Goal: Information Seeking & Learning: Check status

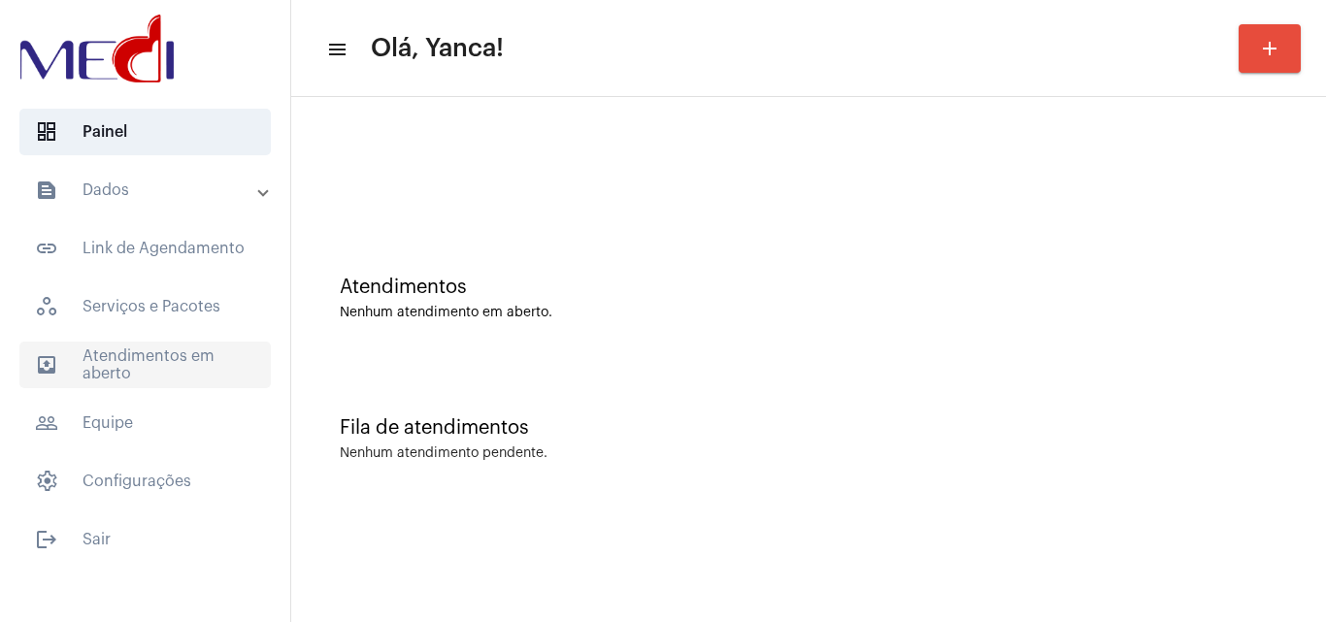
click at [185, 359] on span "outbox_outline Atendimentos em aberto" at bounding box center [144, 365] width 251 height 47
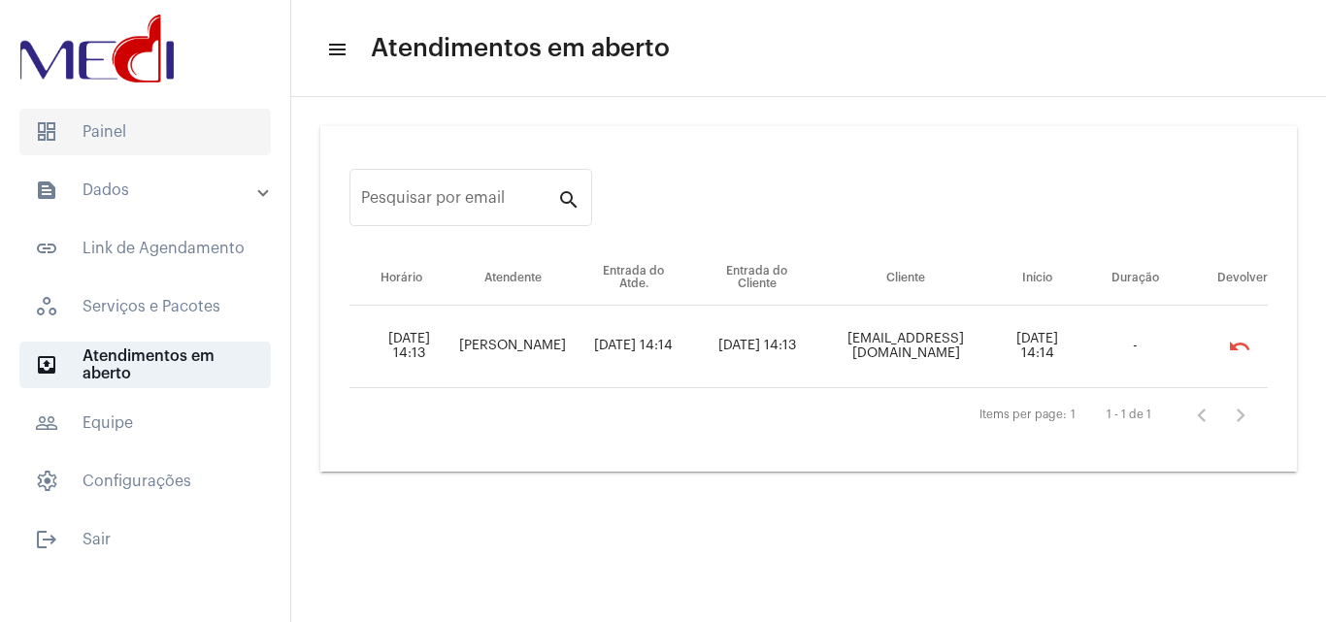
click at [160, 145] on span "dashboard Painel" at bounding box center [144, 132] width 251 height 47
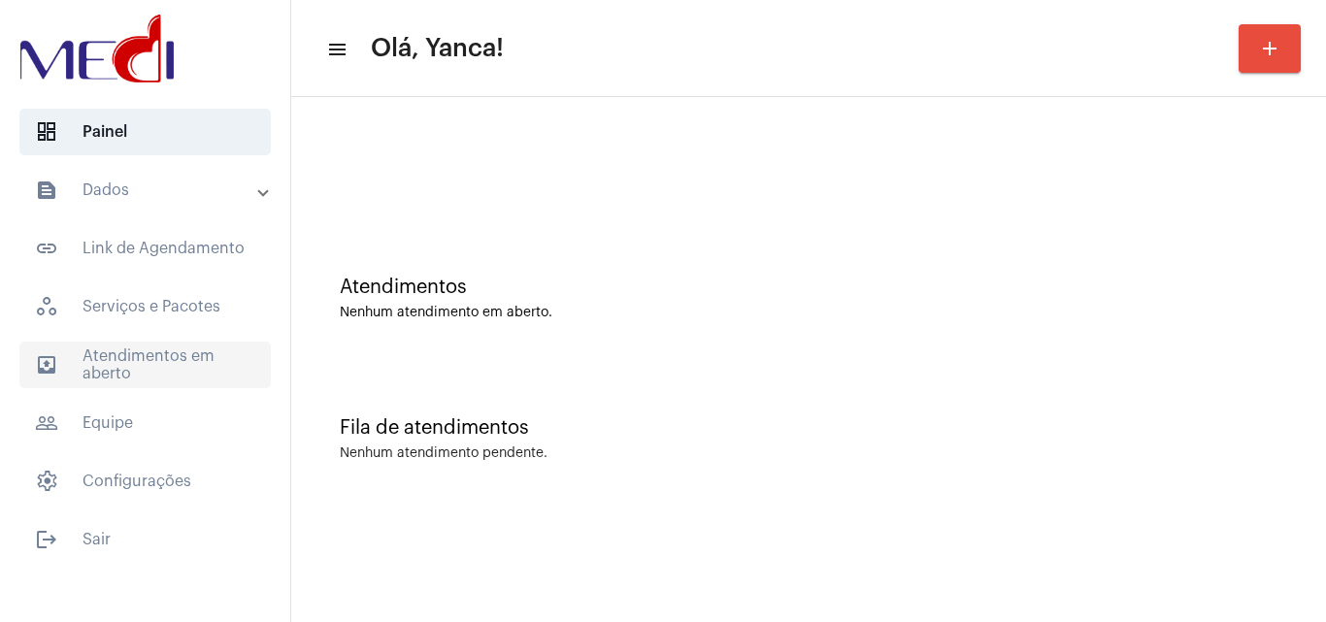
click at [182, 359] on span "outbox_outline Atendimentos em aberto" at bounding box center [144, 365] width 251 height 47
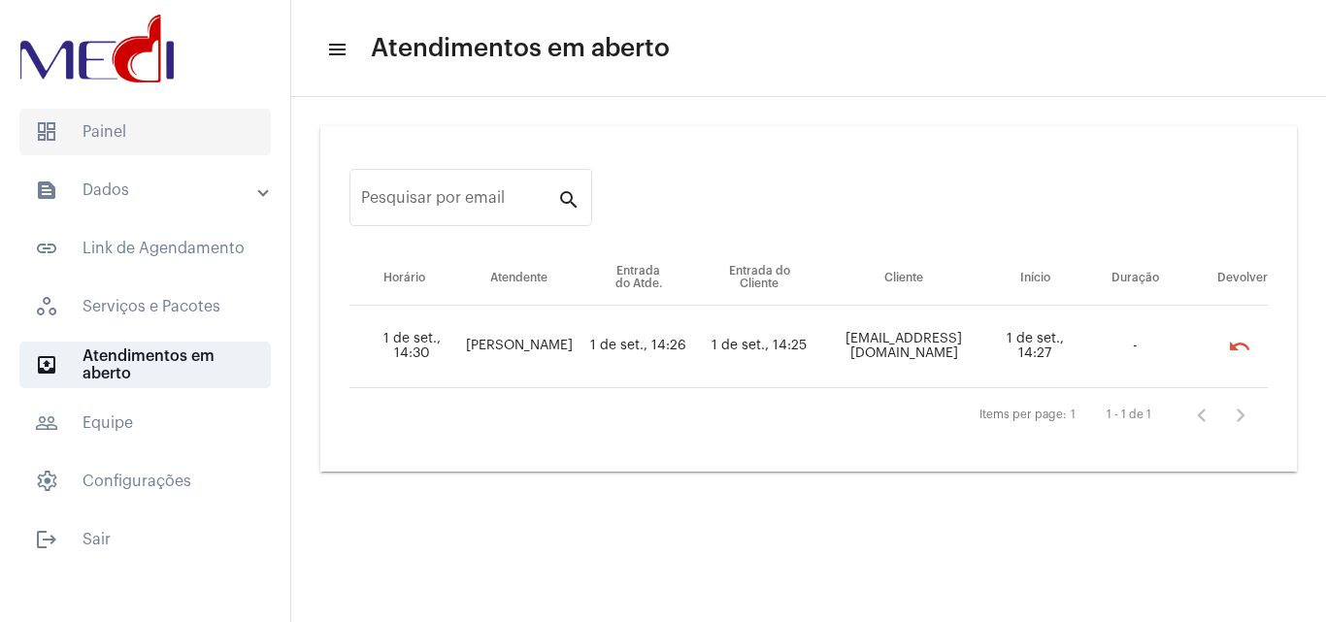
click at [165, 140] on span "dashboard Painel" at bounding box center [144, 132] width 251 height 47
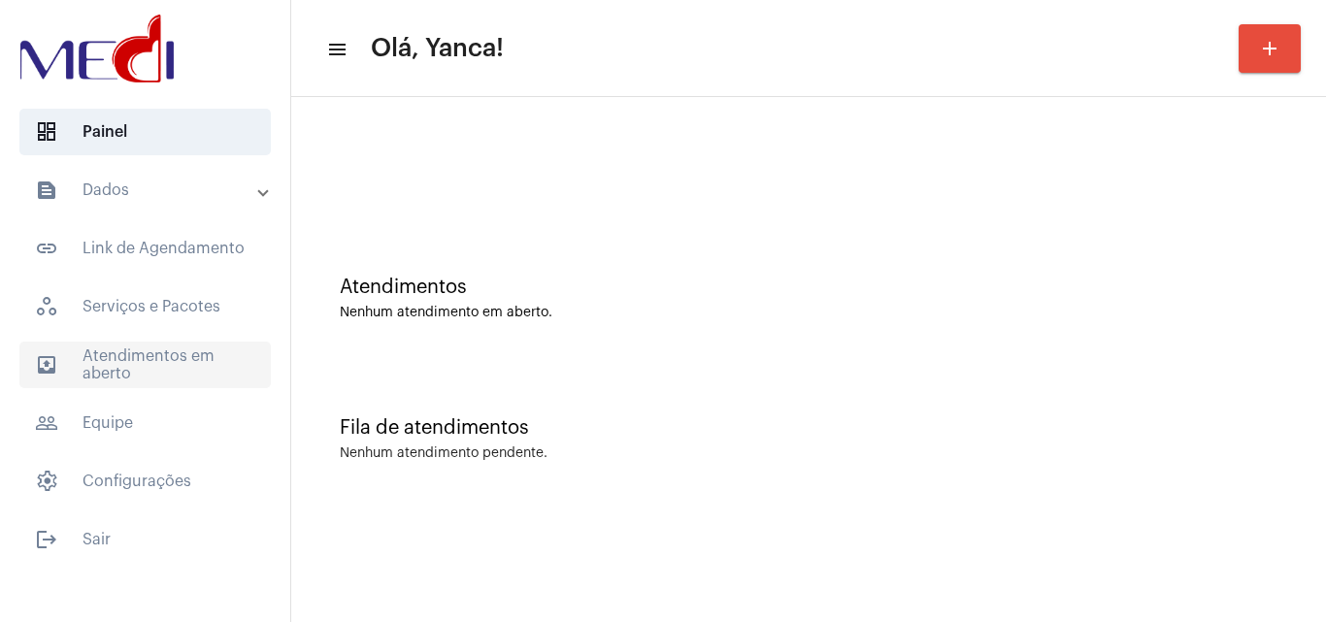
click at [154, 370] on span "outbox_outline Atendimentos em aberto" at bounding box center [144, 365] width 251 height 47
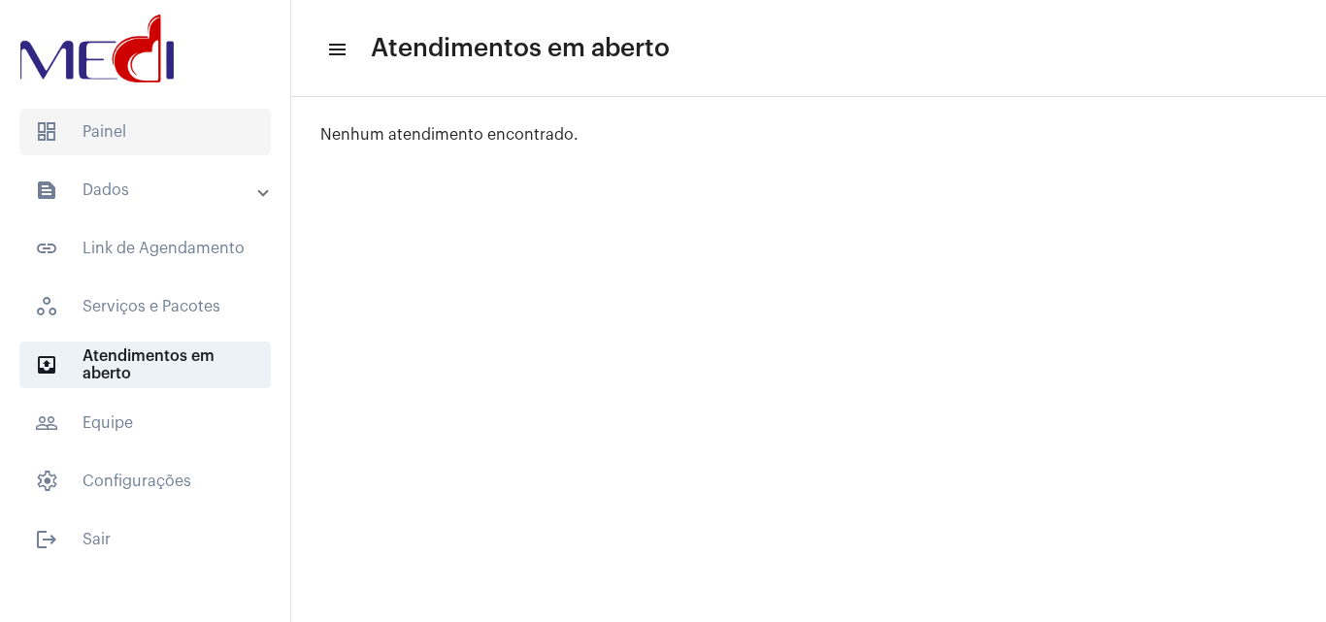
click at [138, 135] on span "dashboard Painel" at bounding box center [144, 132] width 251 height 47
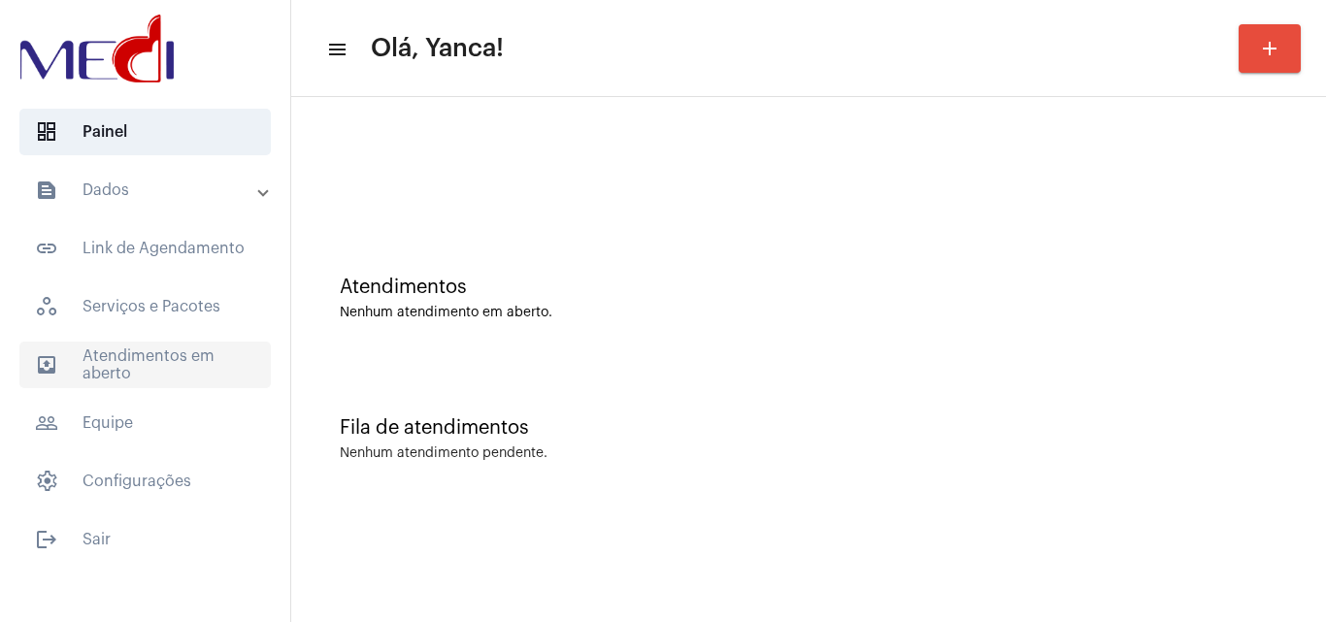
click at [153, 378] on span "outbox_outline Atendimentos em aberto" at bounding box center [144, 365] width 251 height 47
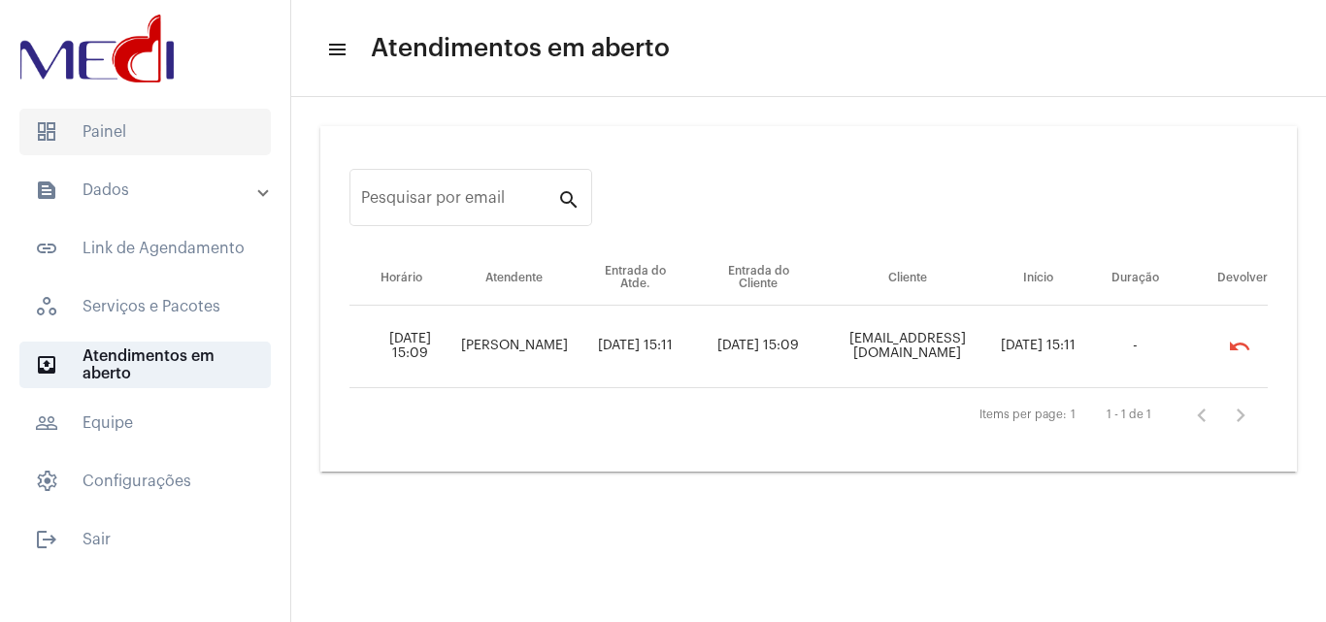
click at [148, 137] on span "dashboard Painel" at bounding box center [144, 132] width 251 height 47
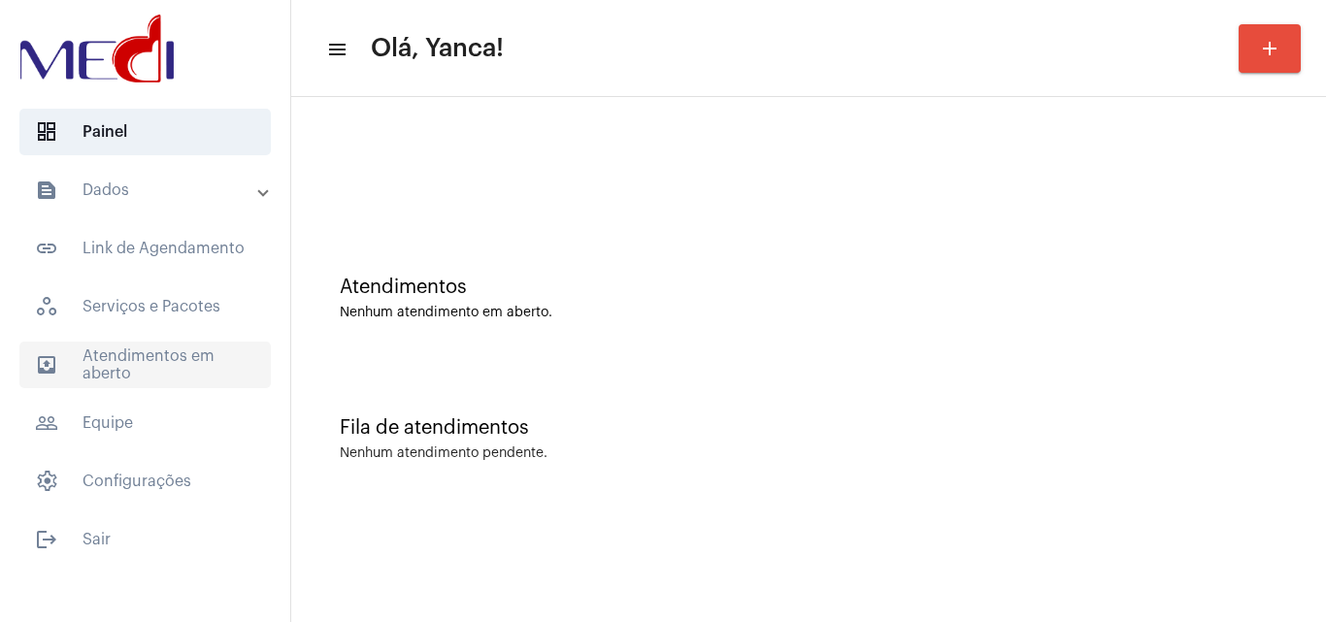
click at [119, 368] on span "outbox_outline Atendimentos em aberto" at bounding box center [144, 365] width 251 height 47
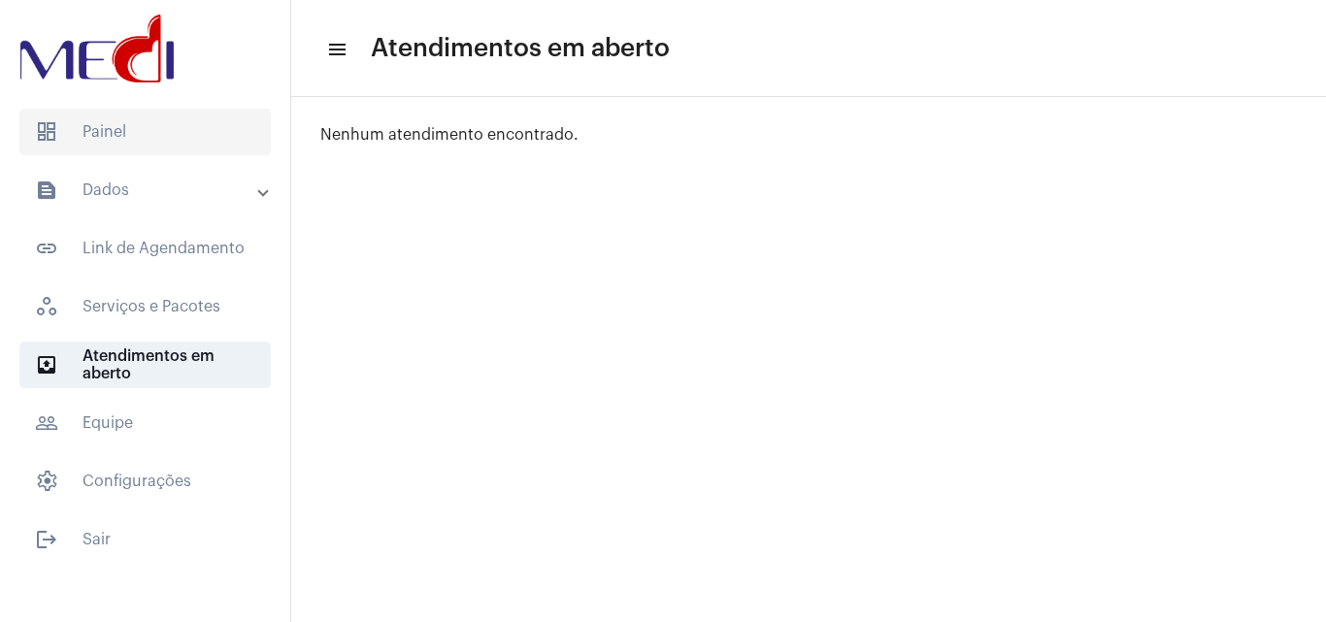
click at [151, 142] on span "dashboard Painel" at bounding box center [144, 132] width 251 height 47
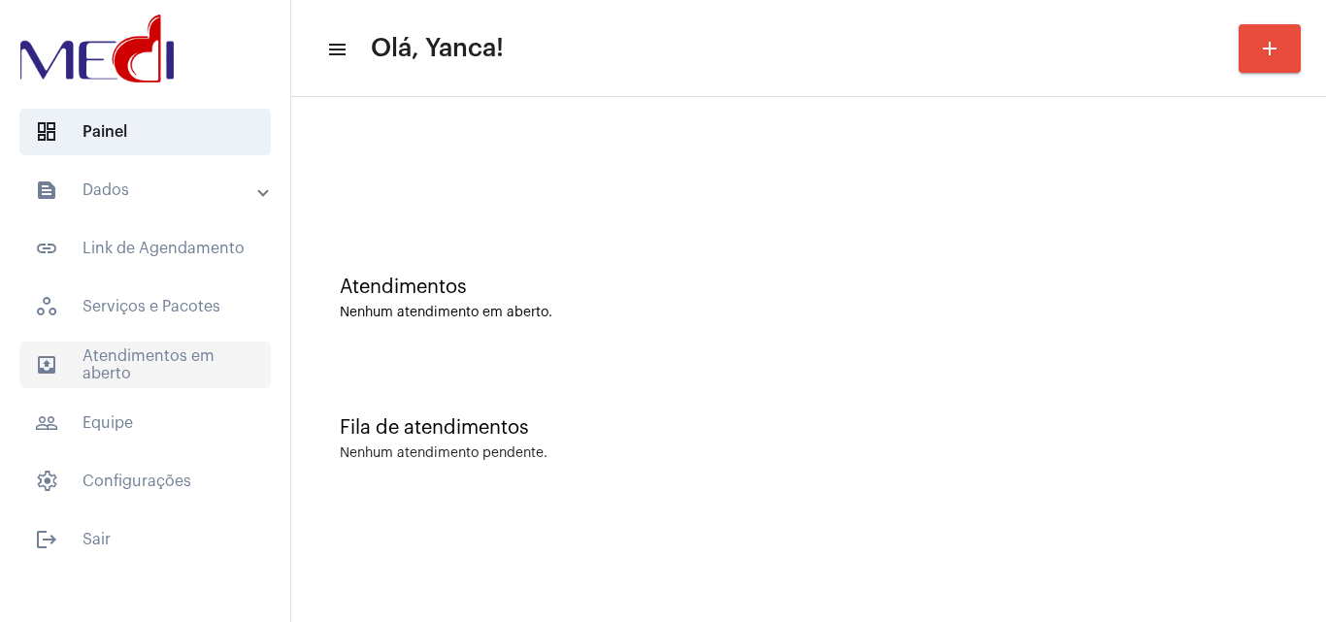
click at [204, 367] on span "outbox_outline Atendimentos em aberto" at bounding box center [144, 365] width 251 height 47
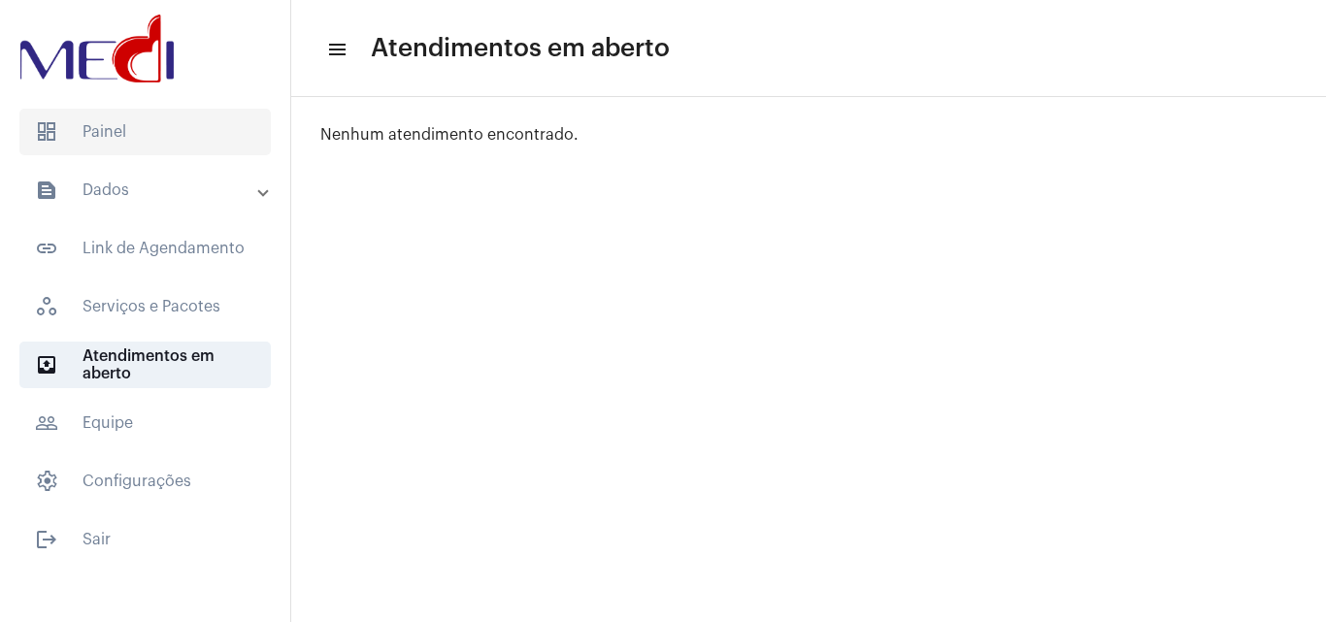
click at [187, 134] on span "dashboard Painel" at bounding box center [144, 132] width 251 height 47
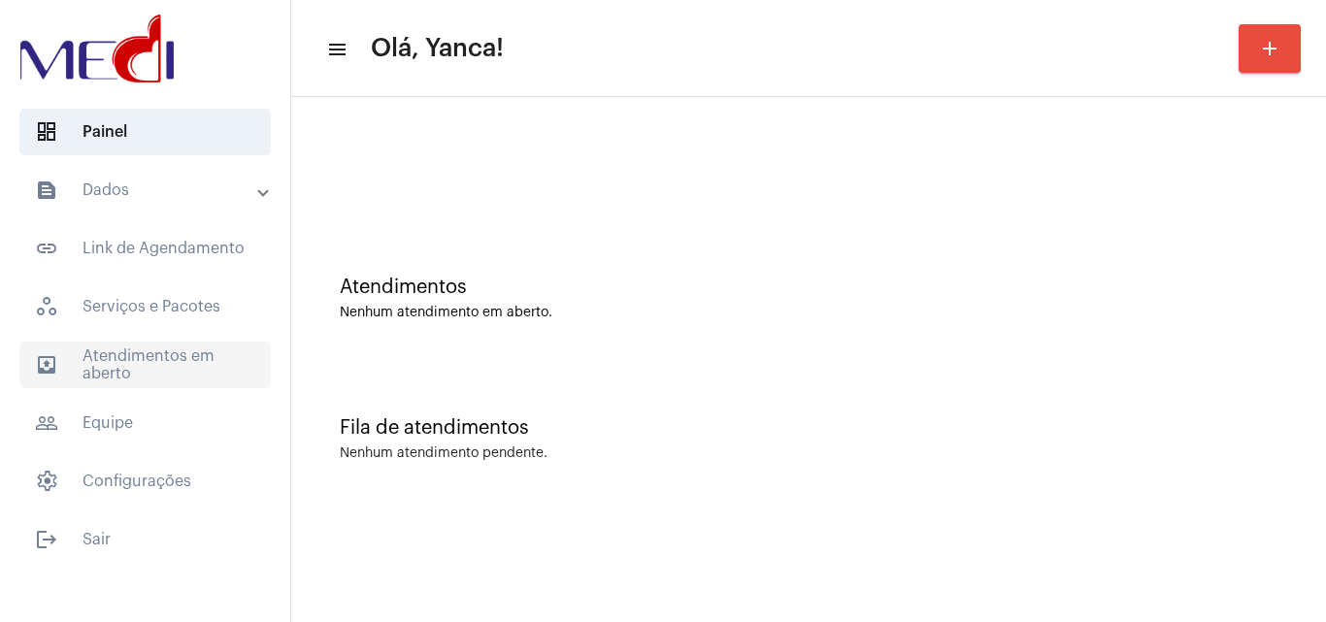
click at [183, 372] on span "outbox_outline Atendimentos em aberto" at bounding box center [144, 365] width 251 height 47
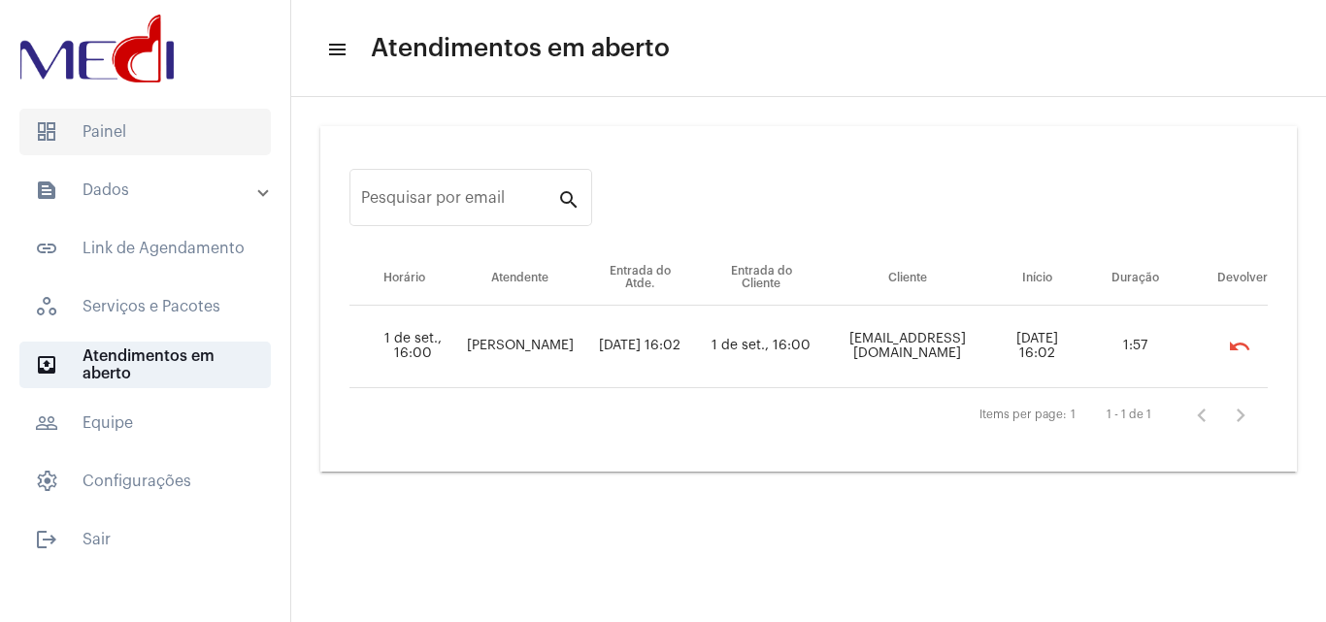
click at [113, 144] on span "dashboard Painel" at bounding box center [144, 132] width 251 height 47
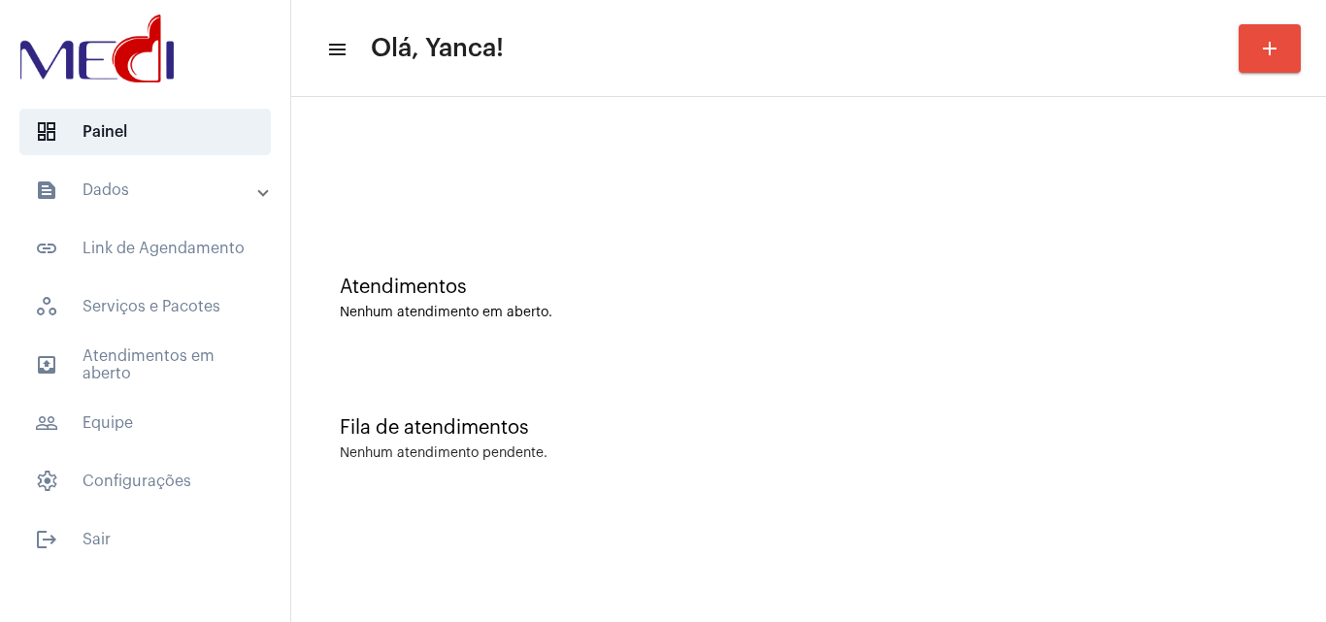
drag, startPoint x: 189, startPoint y: 188, endPoint x: 189, endPoint y: 204, distance: 15.5
click at [189, 190] on mat-panel-title "text_snippet_outlined Dados" at bounding box center [147, 190] width 224 height 23
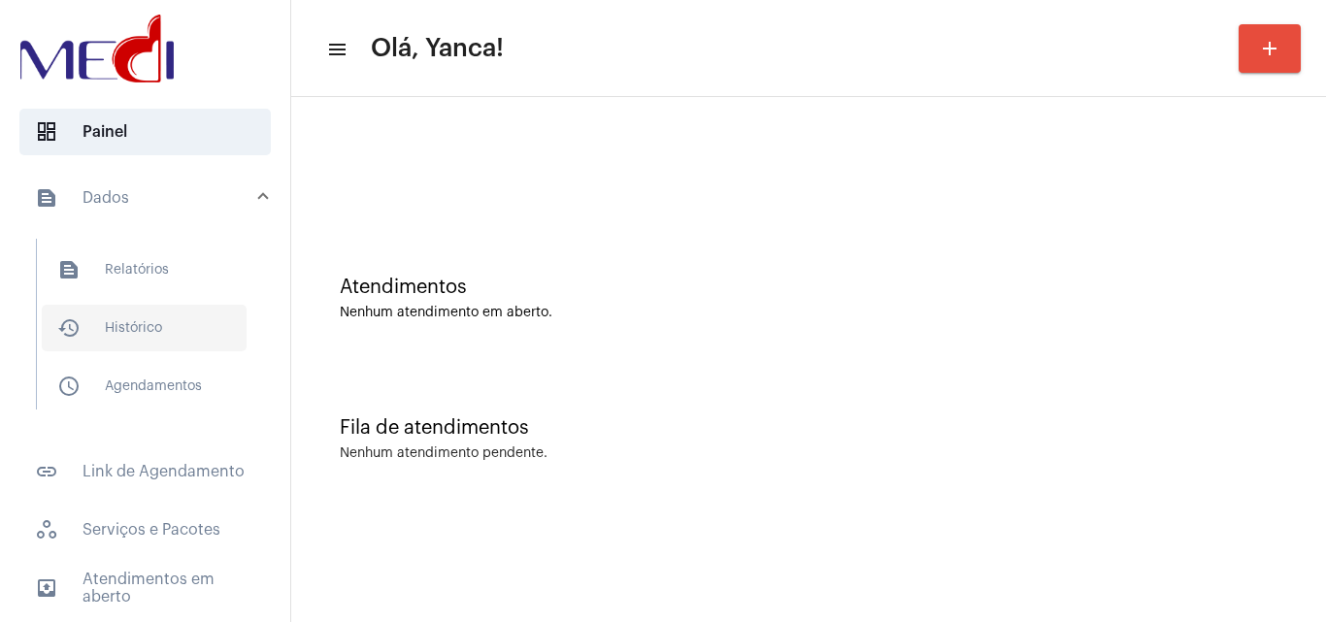
click at [143, 318] on span "history_outlined Histórico" at bounding box center [144, 328] width 205 height 47
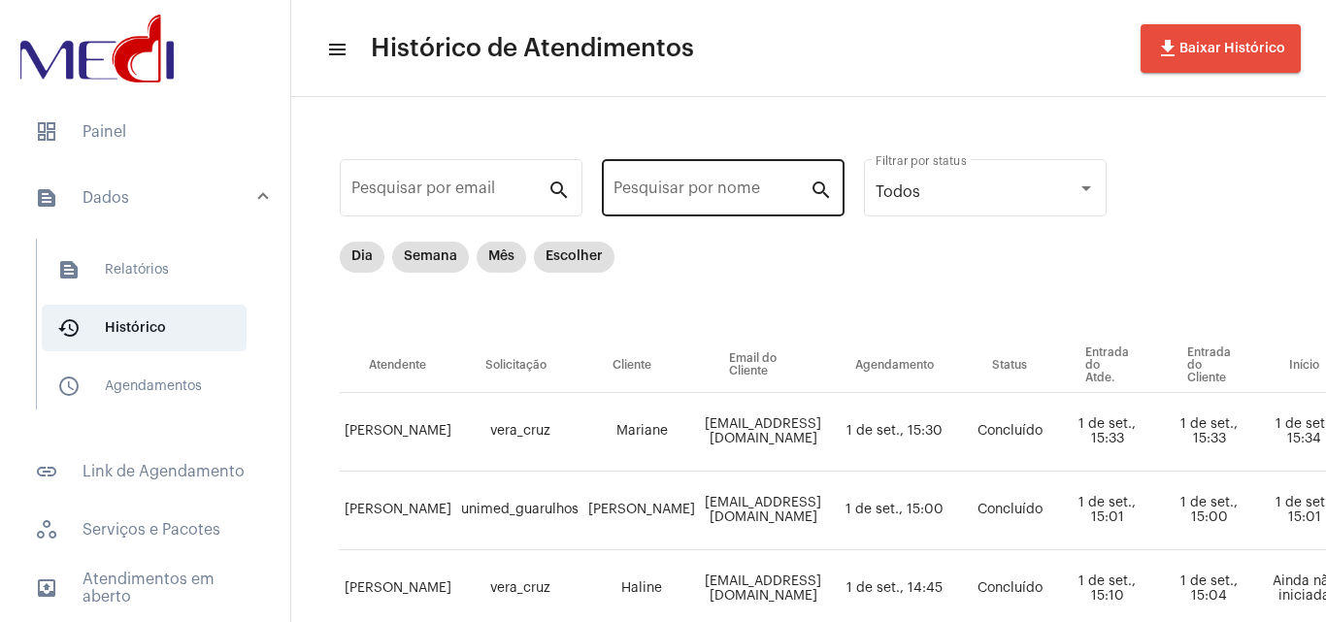
click at [683, 194] on input "Pesquisar por nome" at bounding box center [712, 192] width 196 height 17
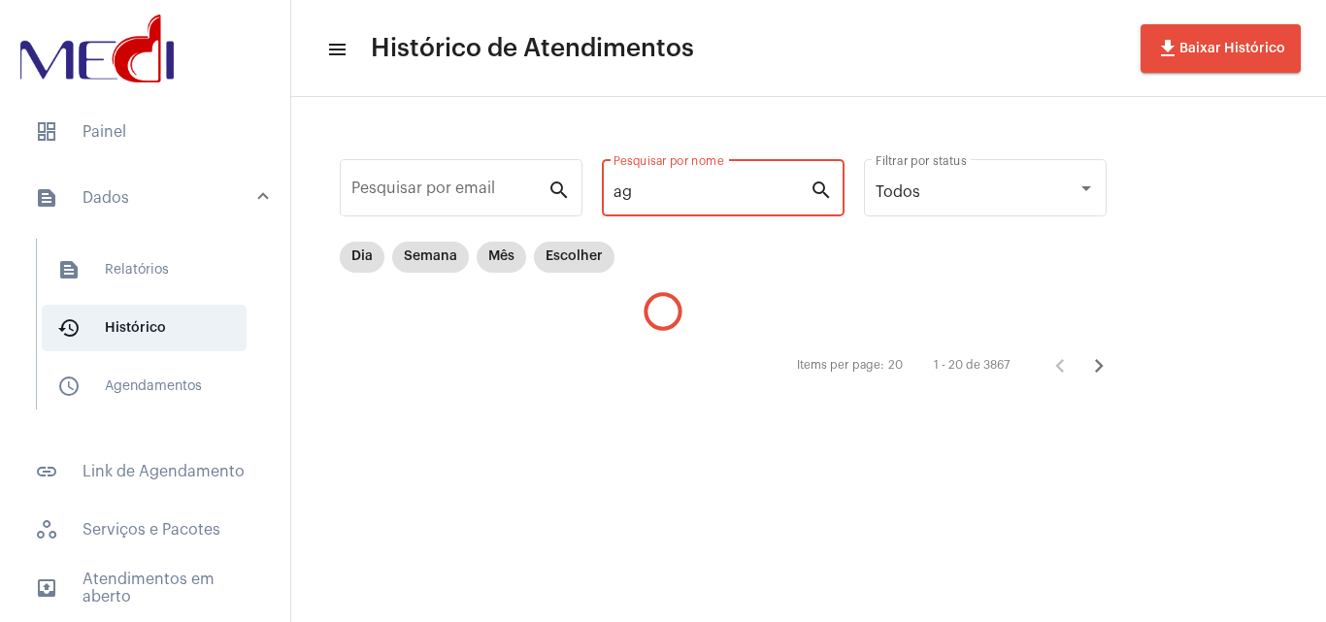
type input "a"
type input "g"
type input "agenor"
drag, startPoint x: 679, startPoint y: 197, endPoint x: 495, endPoint y: 185, distance: 183.9
click at [496, 187] on div "Pesquisar por email search agenor Pesquisar por nome search Todos Filtrar por s…" at bounding box center [733, 270] width 845 height 306
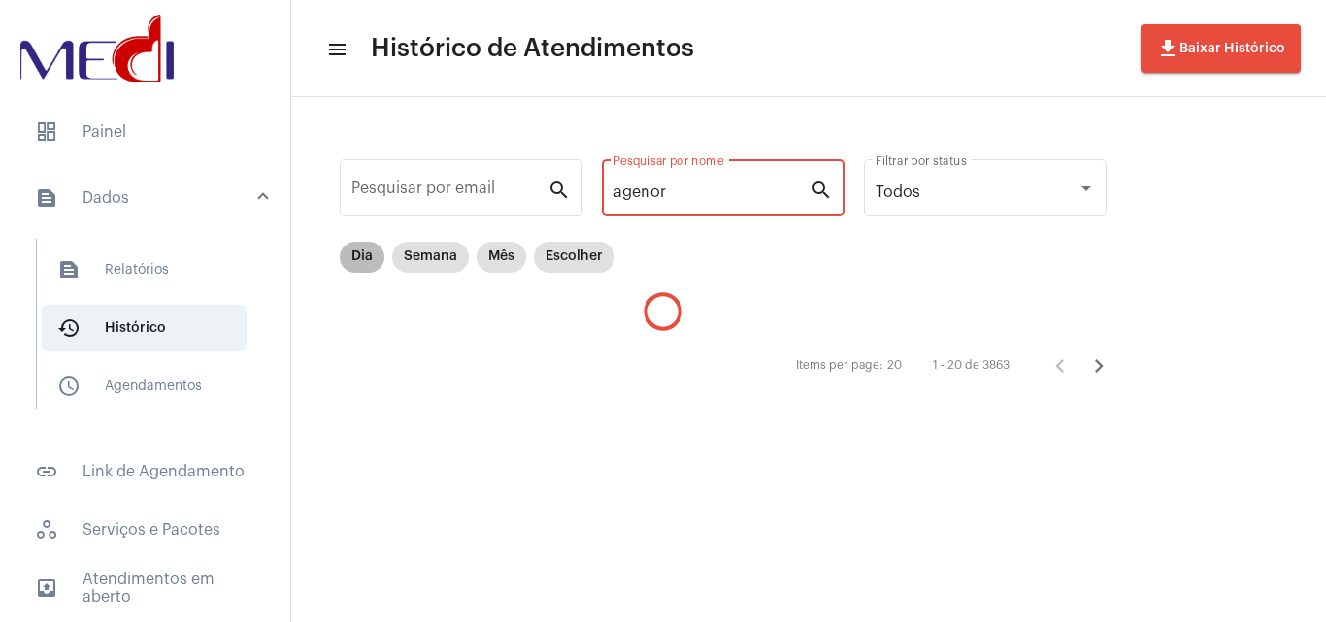
click at [368, 257] on mat-chip "Dia" at bounding box center [362, 257] width 45 height 31
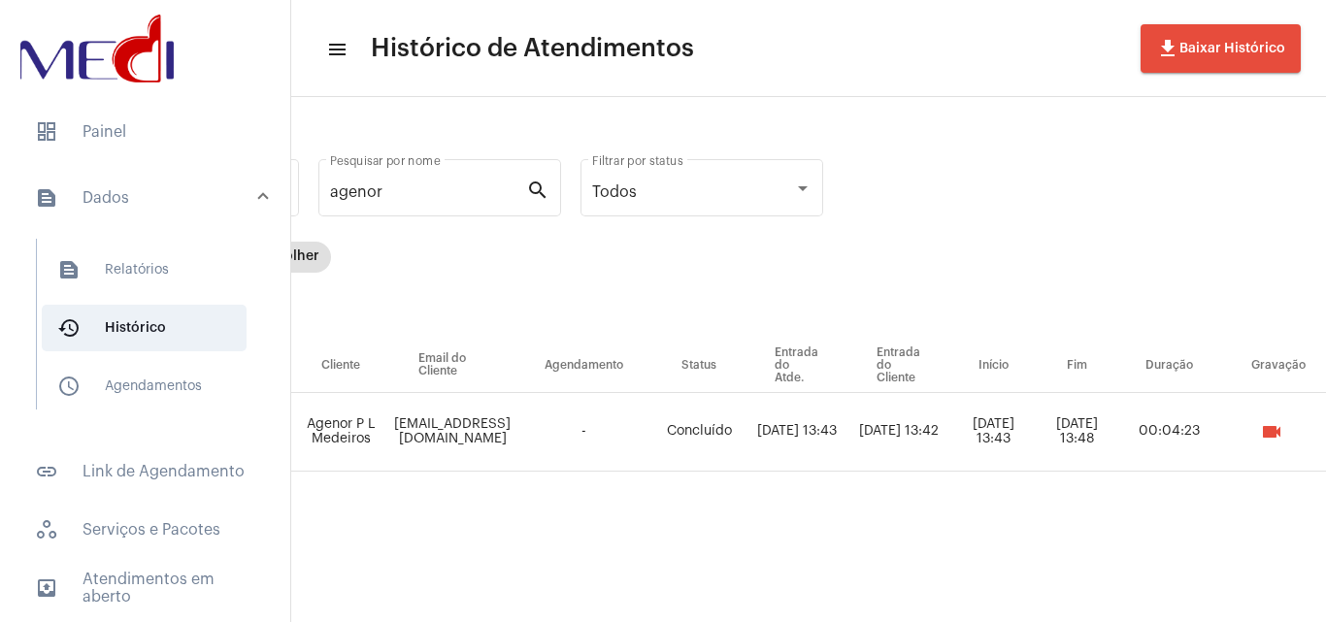
scroll to position [0, 528]
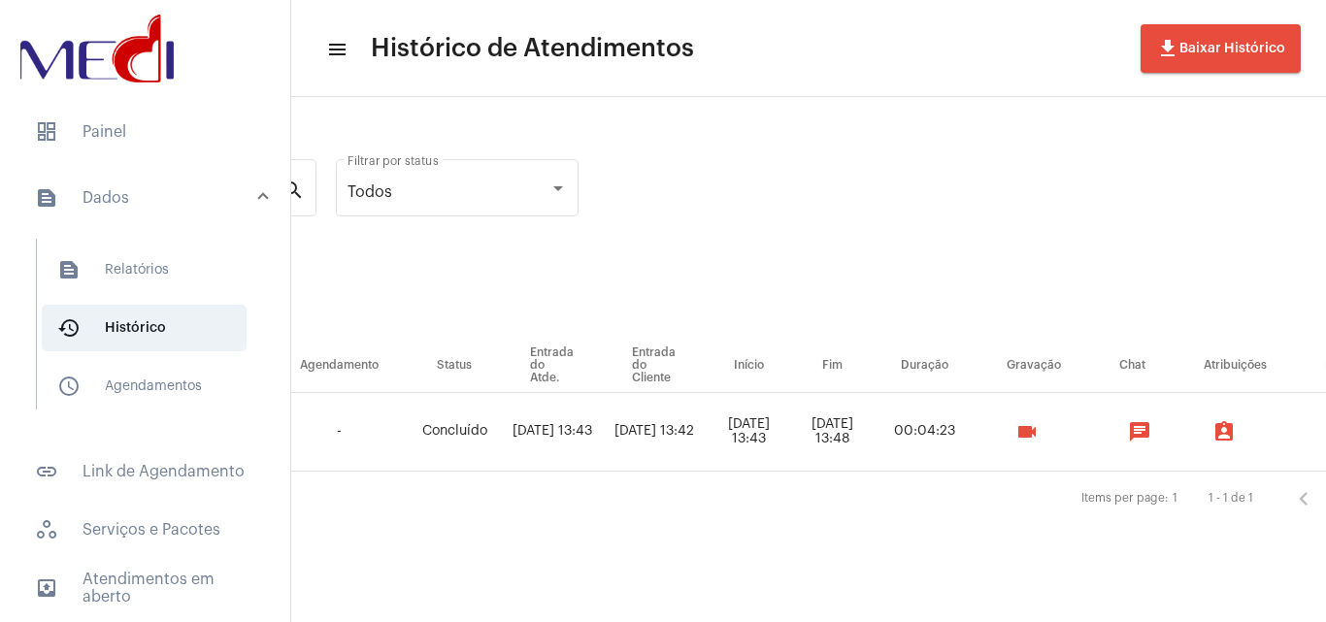
click at [1084, 417] on div "videocam" at bounding box center [1034, 432] width 111 height 39
click at [1048, 428] on body "dashboard Painel text_snippet_outlined Dados text_snippet_outlined Relatórios h…" at bounding box center [663, 311] width 1326 height 622
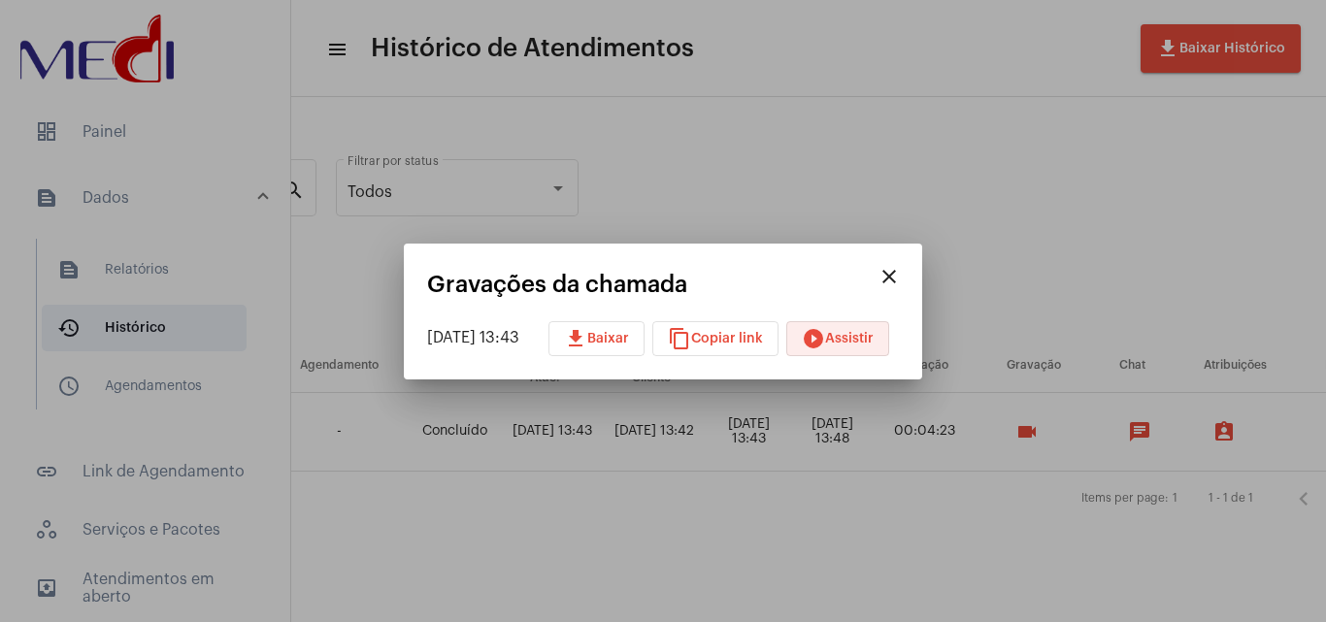
click at [844, 330] on button "play_circle_filled Assistir" at bounding box center [838, 338] width 103 height 35
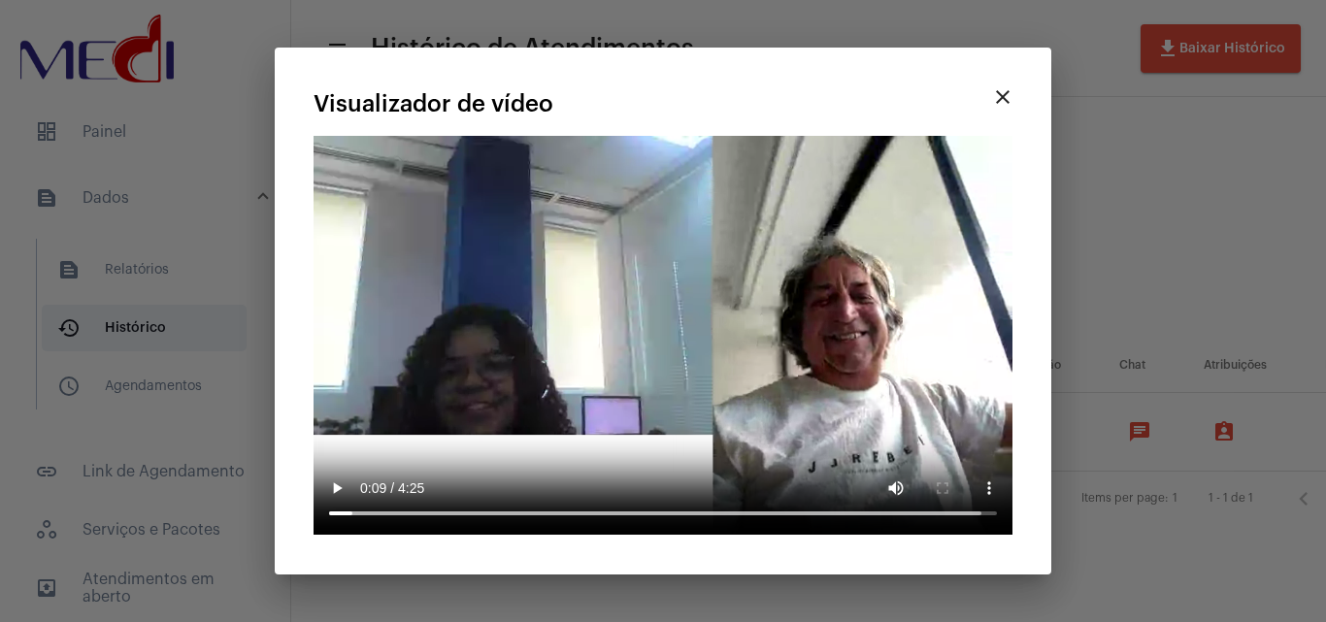
click at [1006, 93] on mat-icon "close" at bounding box center [1002, 96] width 23 height 23
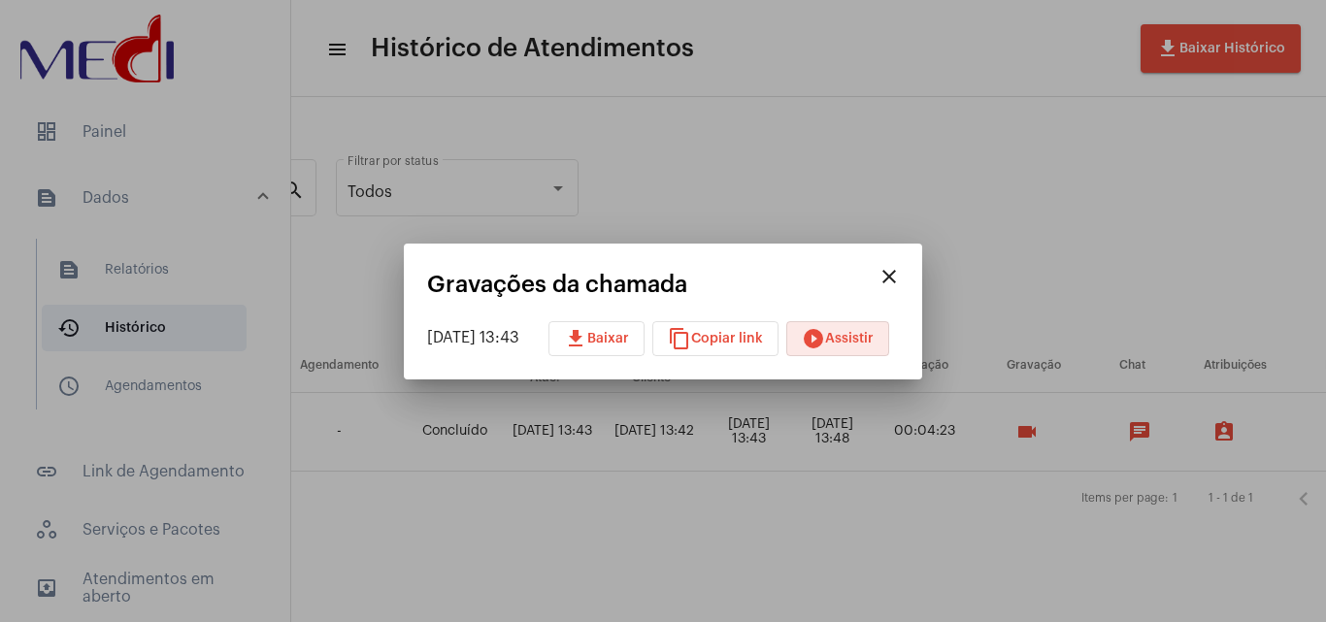
click at [901, 274] on mat-icon "close" at bounding box center [889, 276] width 23 height 23
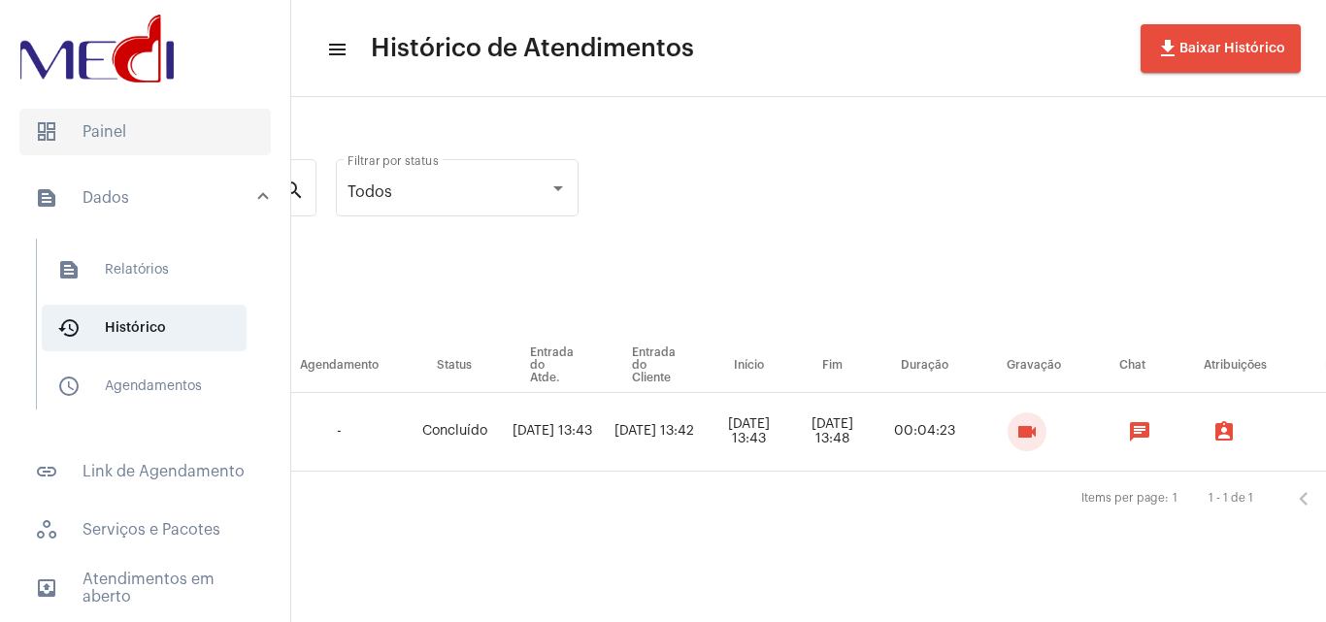
click at [228, 121] on span "dashboard Painel" at bounding box center [144, 132] width 251 height 47
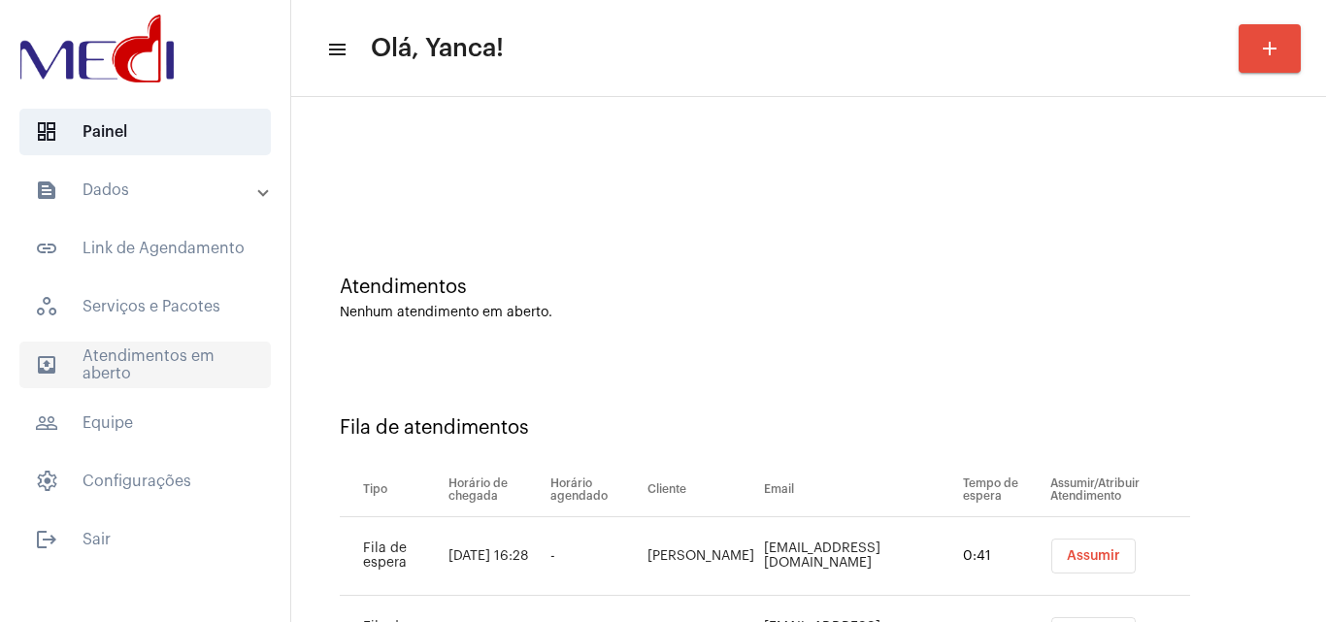
click at [225, 365] on span "outbox_outline Atendimentos em aberto" at bounding box center [144, 365] width 251 height 47
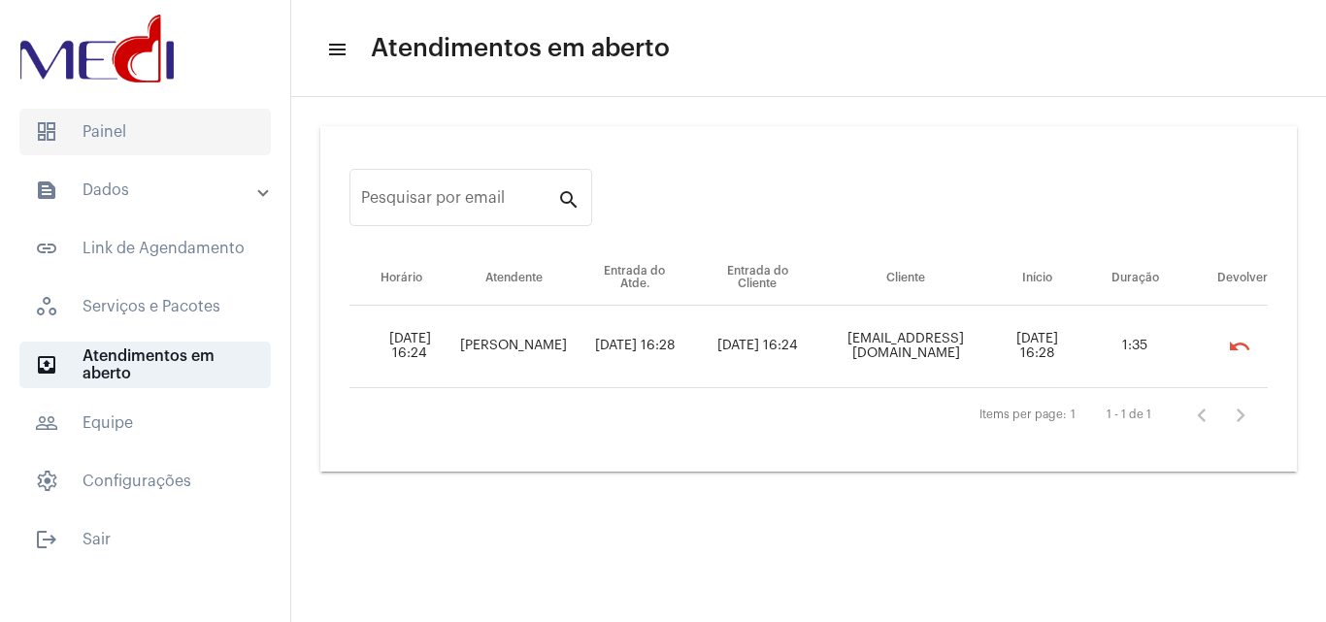
click at [133, 144] on span "dashboard Painel" at bounding box center [144, 132] width 251 height 47
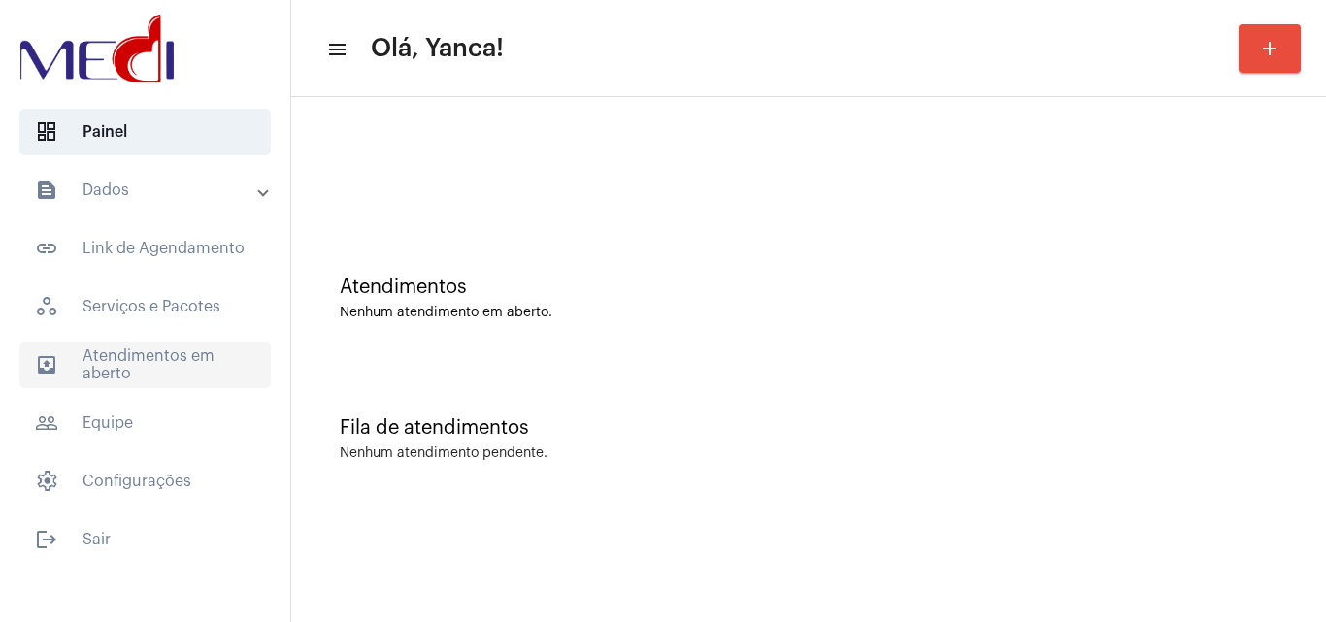
click at [165, 366] on span "outbox_outline Atendimentos em aberto" at bounding box center [144, 365] width 251 height 47
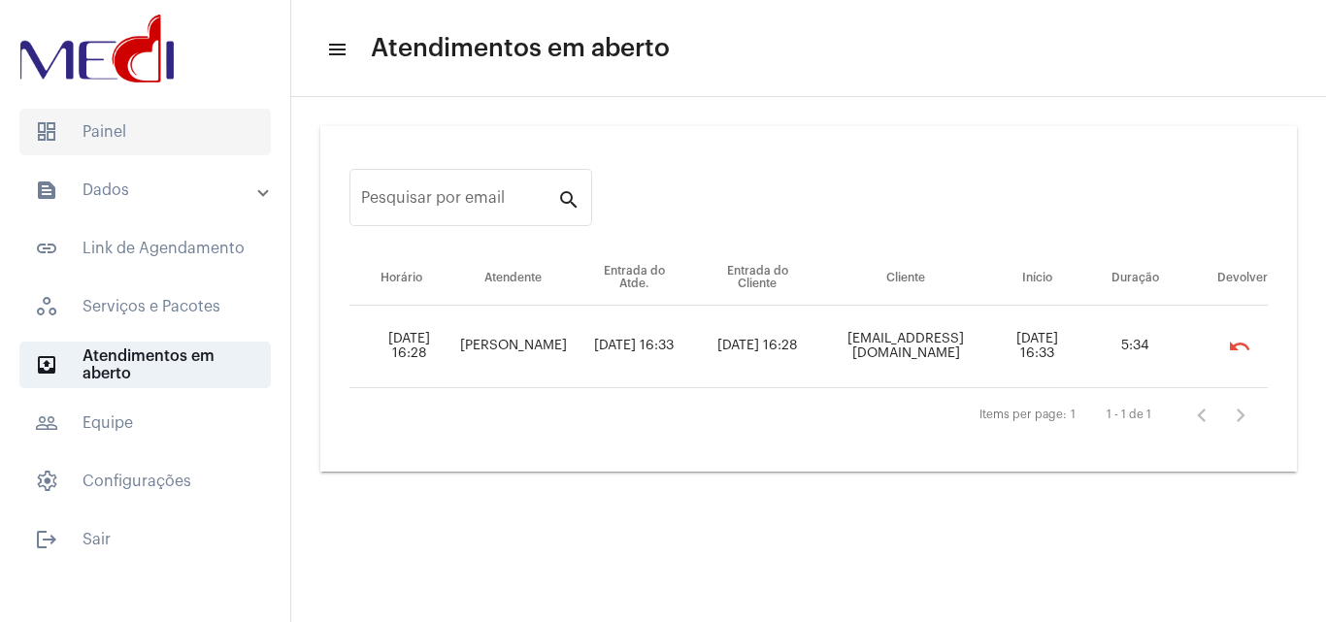
click at [193, 124] on span "dashboard Painel" at bounding box center [144, 132] width 251 height 47
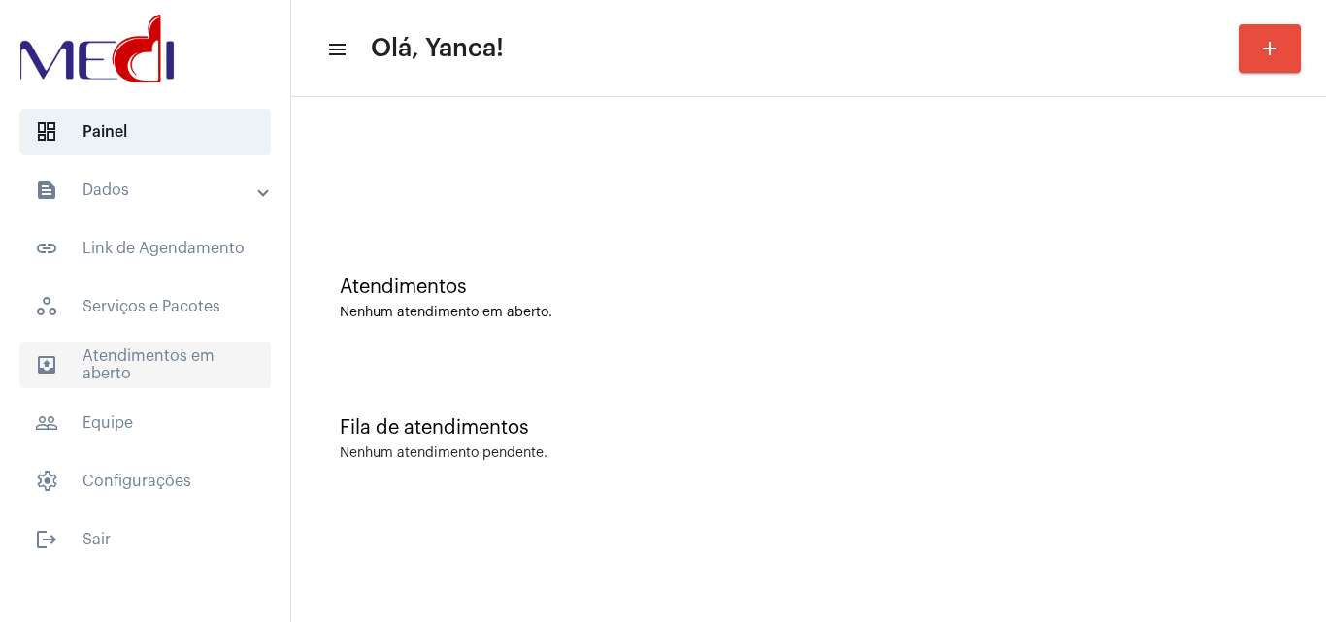
click at [169, 343] on span "outbox_outline Atendimentos em aberto" at bounding box center [144, 365] width 251 height 47
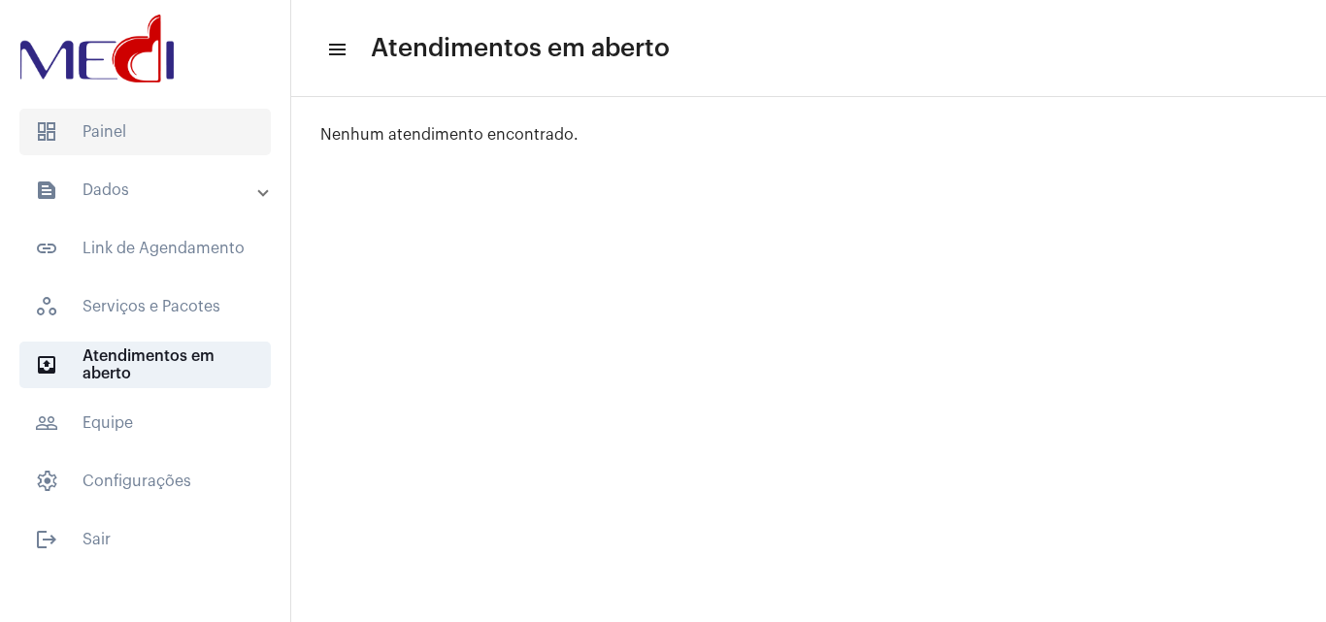
click at [210, 138] on span "dashboard Painel" at bounding box center [144, 132] width 251 height 47
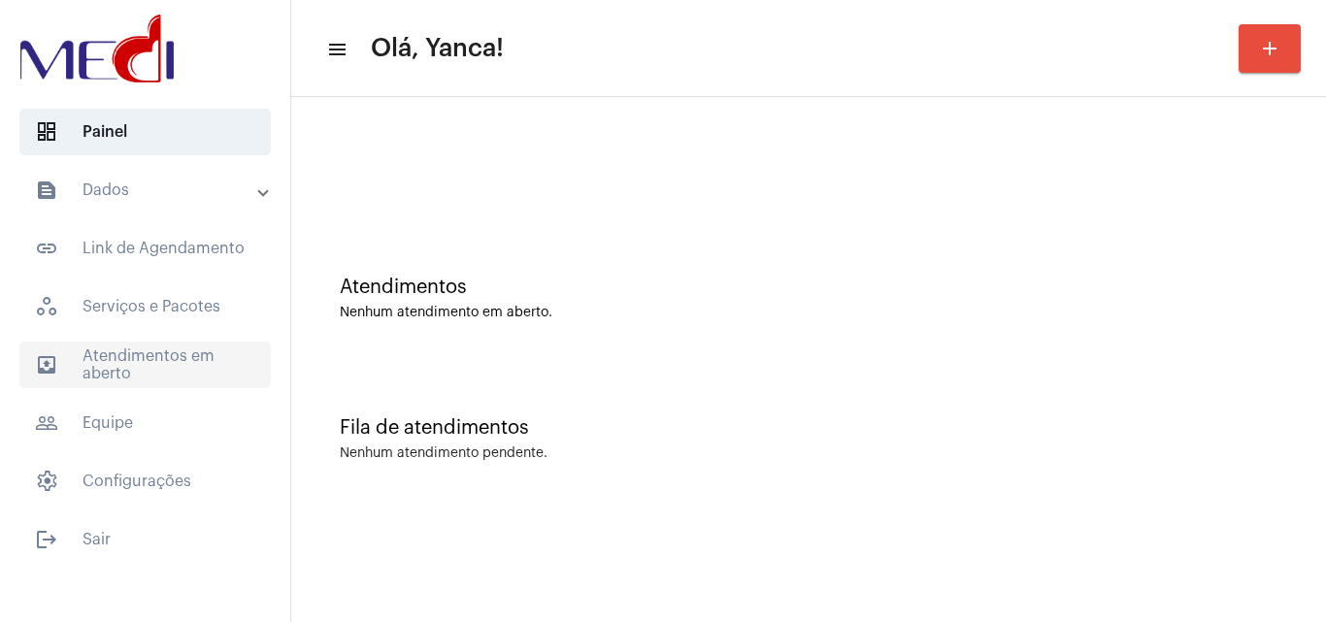
click at [195, 344] on span "outbox_outline Atendimentos em aberto" at bounding box center [144, 365] width 251 height 47
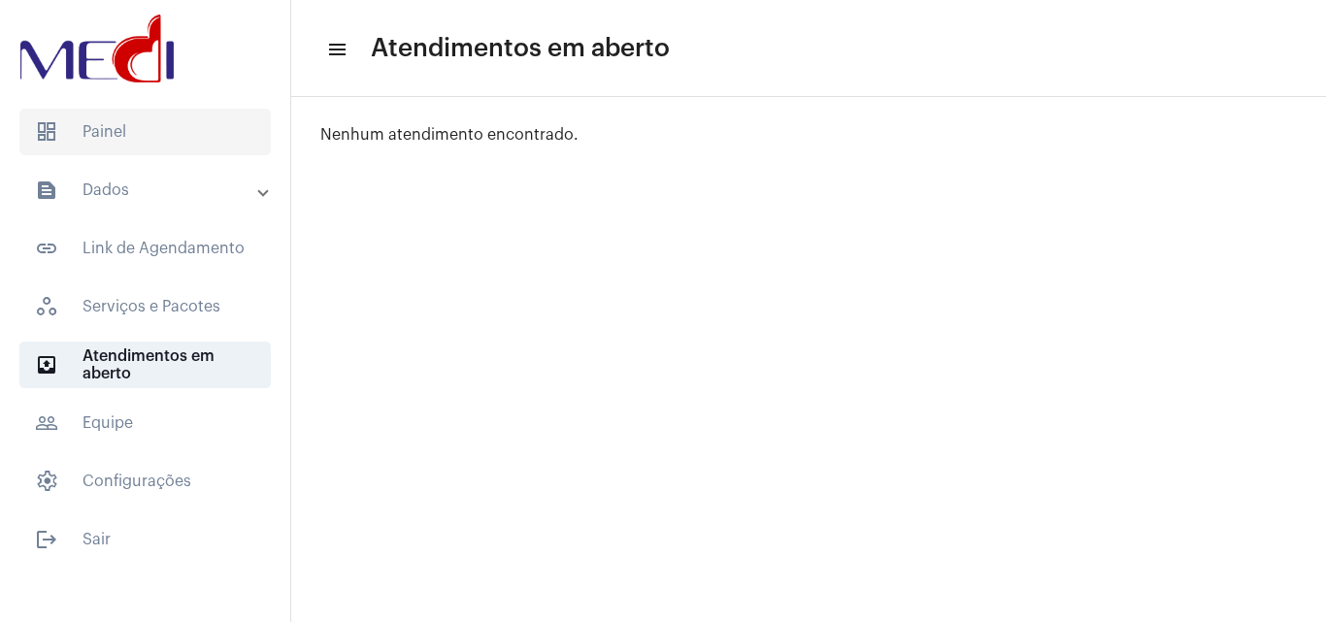
click at [140, 140] on span "dashboard Painel" at bounding box center [144, 132] width 251 height 47
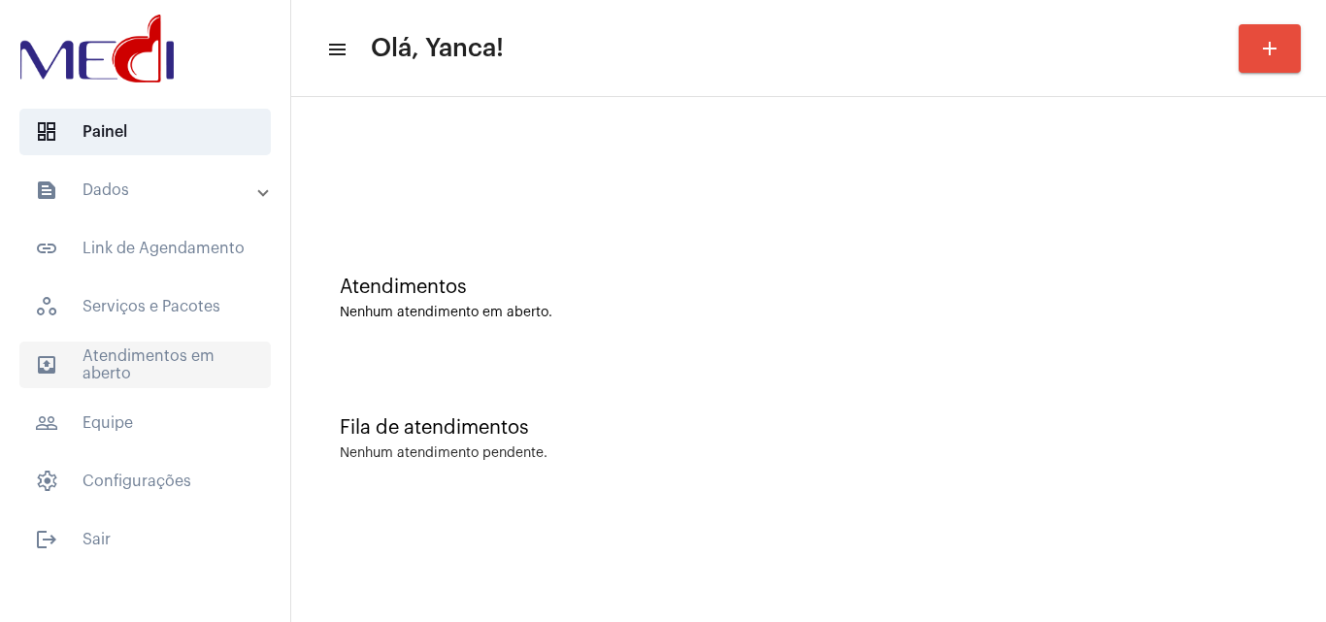
click at [122, 369] on span "outbox_outline Atendimentos em aberto" at bounding box center [144, 365] width 251 height 47
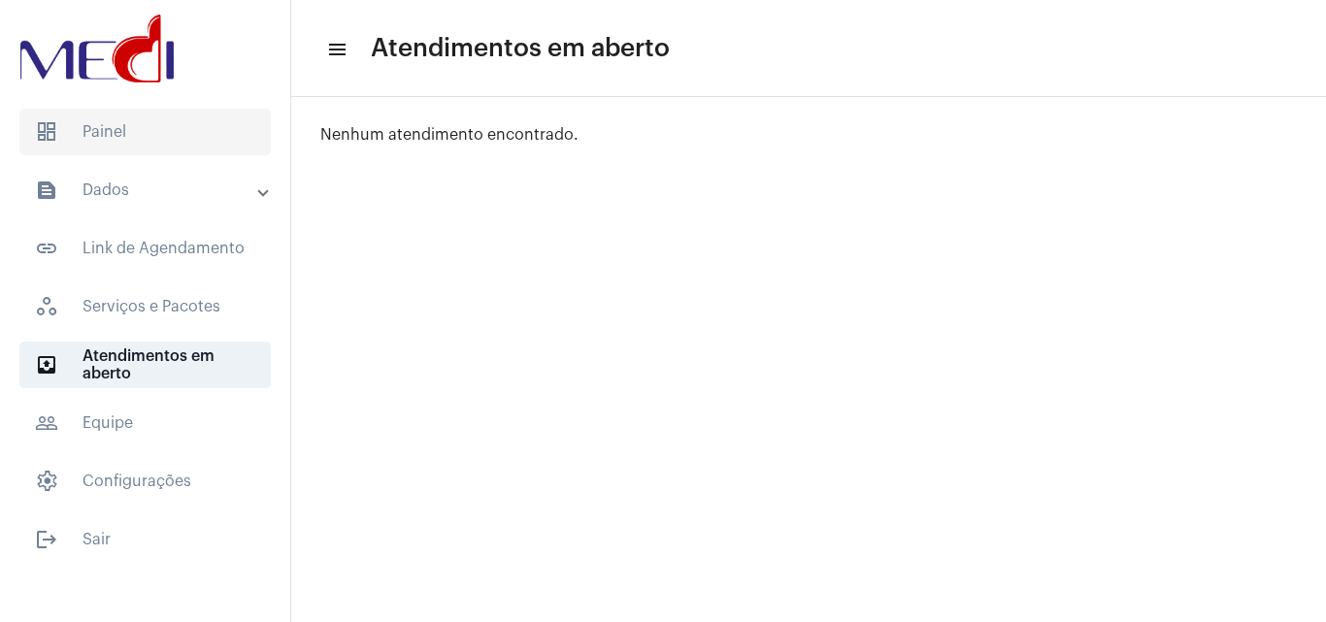
click at [139, 126] on span "dashboard Painel" at bounding box center [144, 132] width 251 height 47
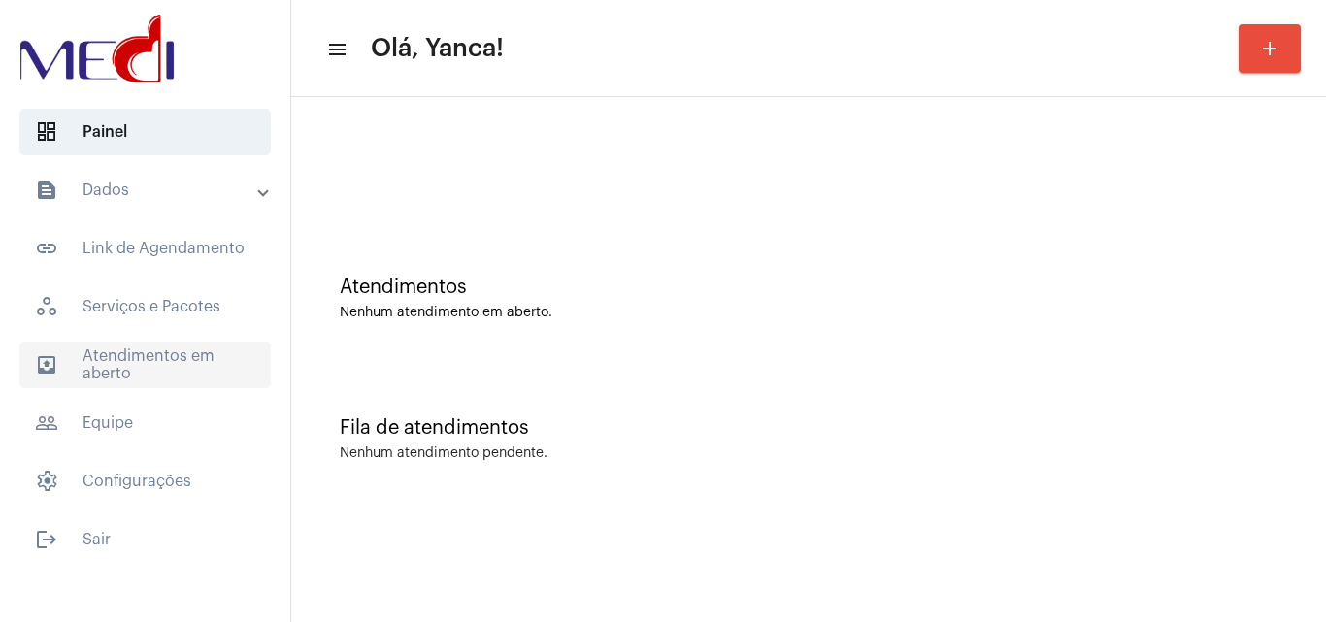
click at [161, 376] on span "outbox_outline Atendimentos em aberto" at bounding box center [144, 365] width 251 height 47
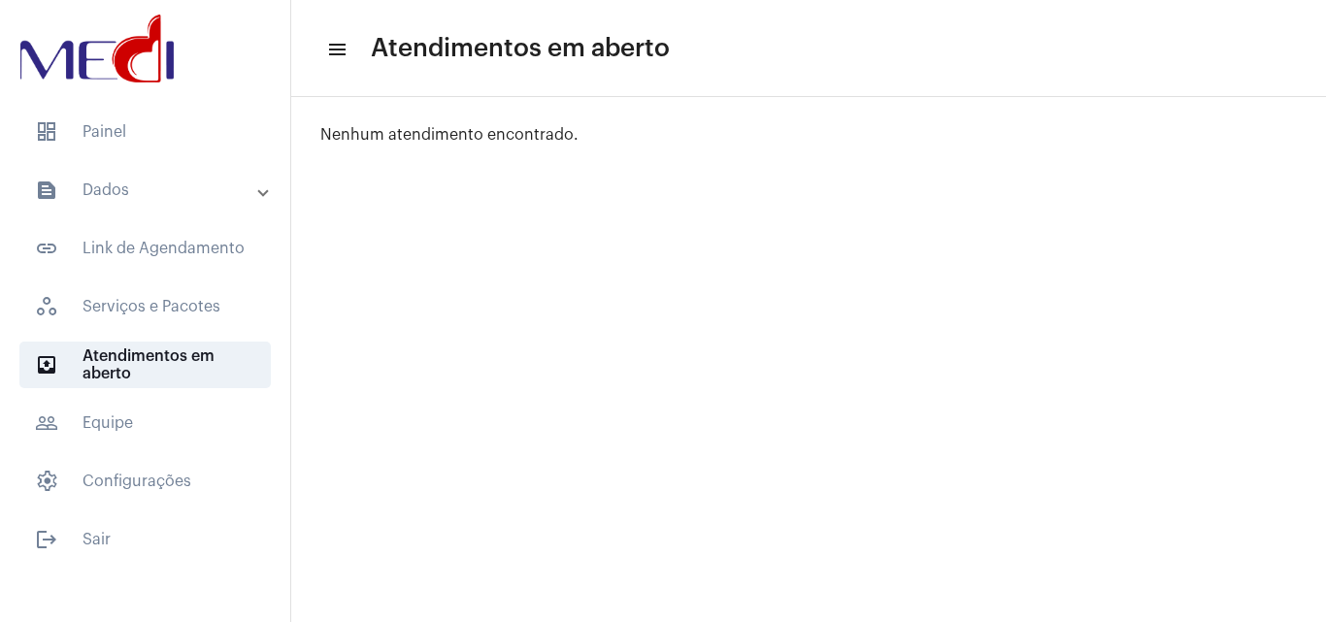
click at [607, 121] on div "Pesquisar por email search Items per page: 50 0 de 0 Nenhum atendimento encontr…" at bounding box center [808, 125] width 1035 height 56
